Goal: Transaction & Acquisition: Purchase product/service

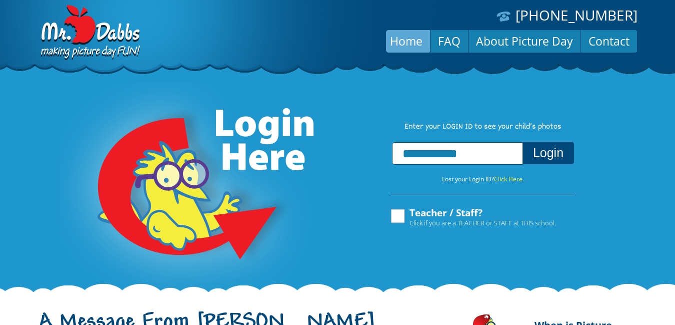
type input "**********"
click at [542, 157] on button "Login" at bounding box center [549, 153] width 52 height 23
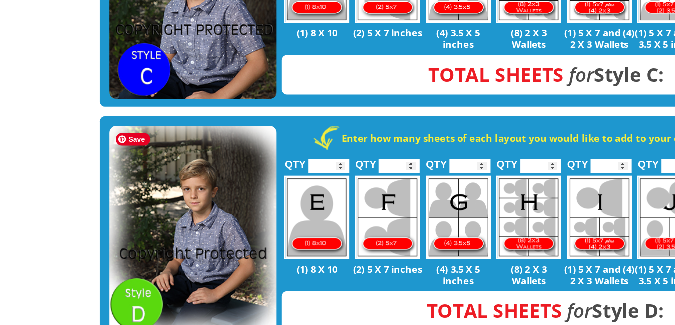
scroll to position [684, 0]
